Goal: Navigation & Orientation: Find specific page/section

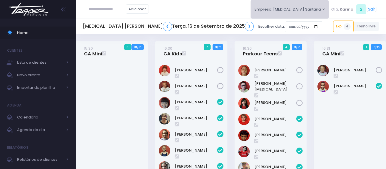
click at [311, 11] on button "Empresa: T3 Santana" at bounding box center [289, 9] width 78 height 19
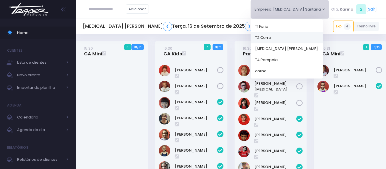
click at [302, 36] on link "T2 Cerro" at bounding box center [286, 37] width 72 height 11
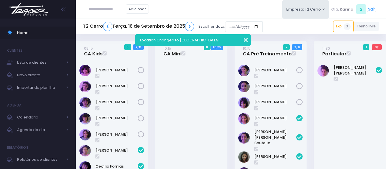
click at [245, 40] on button "button" at bounding box center [241, 39] width 11 height 7
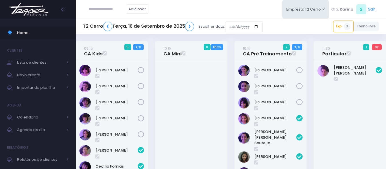
click at [36, 7] on img at bounding box center [28, 9] width 43 height 20
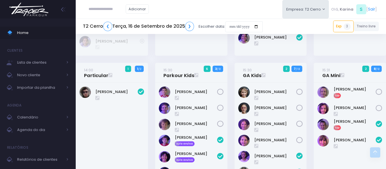
scroll to position [200, 0]
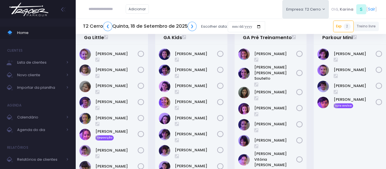
scroll to position [57, 0]
